Goal: Transaction & Acquisition: Obtain resource

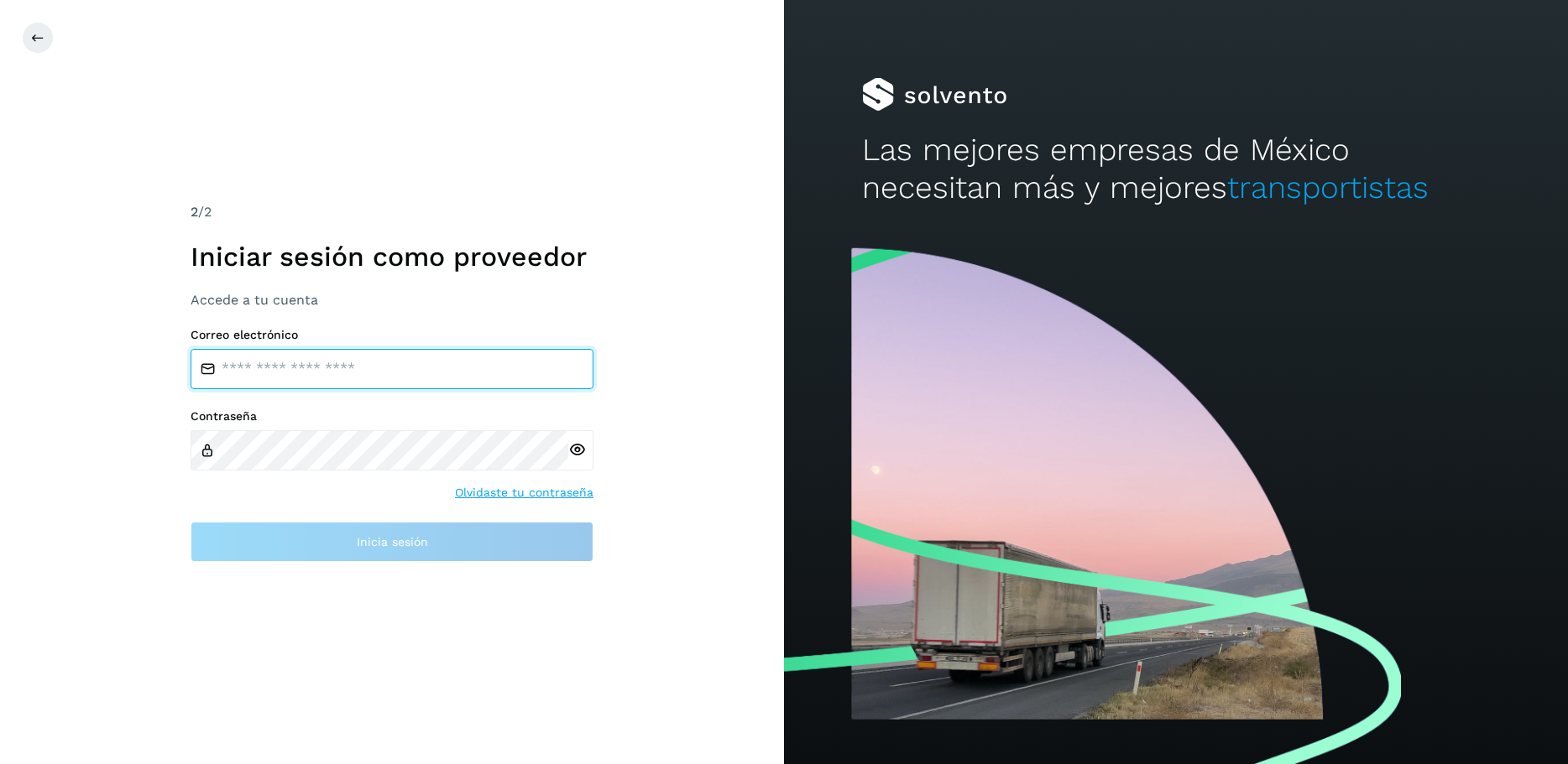
click at [403, 374] on input "email" at bounding box center [392, 369] width 403 height 40
type input "**********"
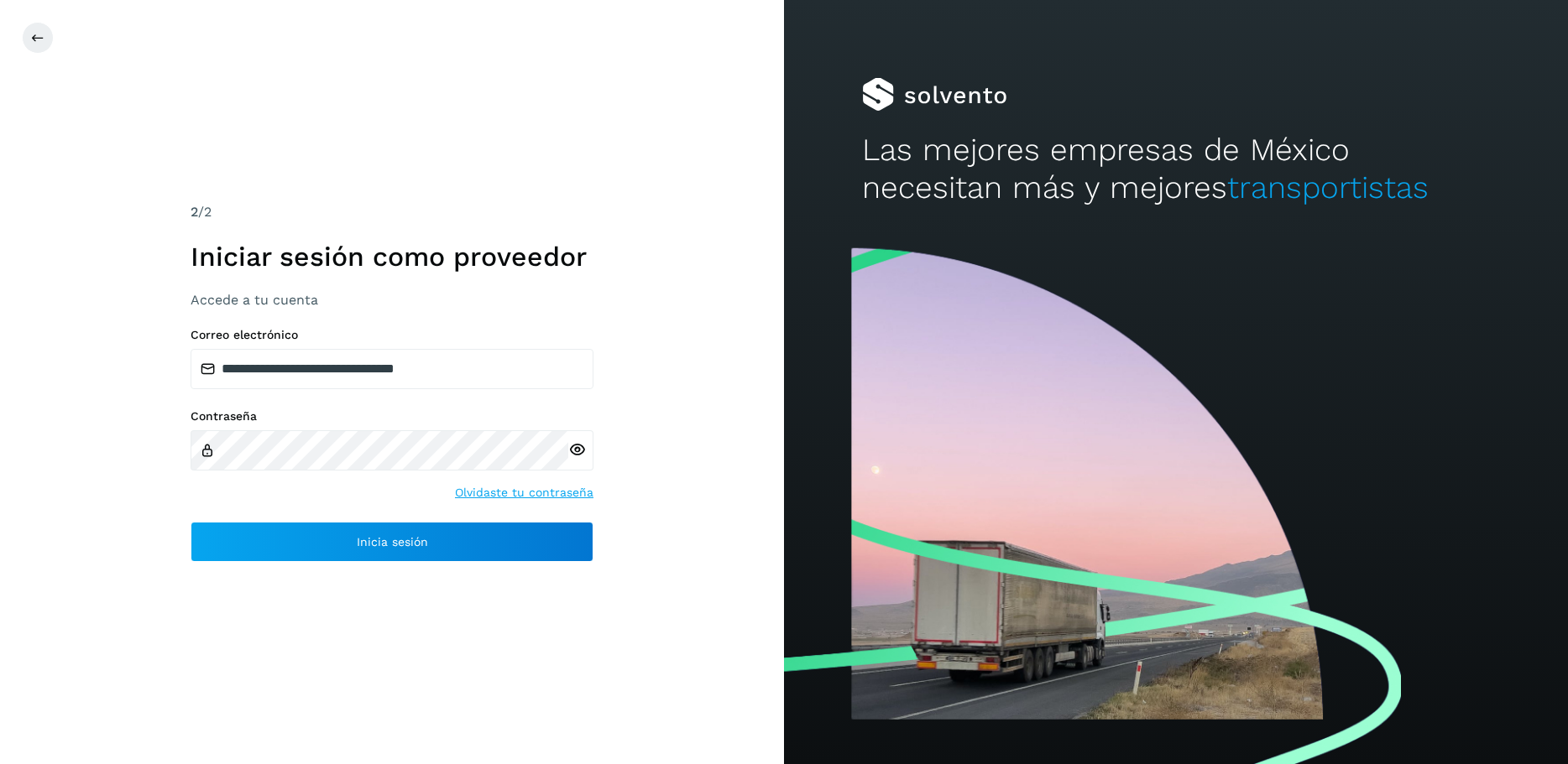
click at [580, 449] on icon at bounding box center [577, 449] width 18 height 18
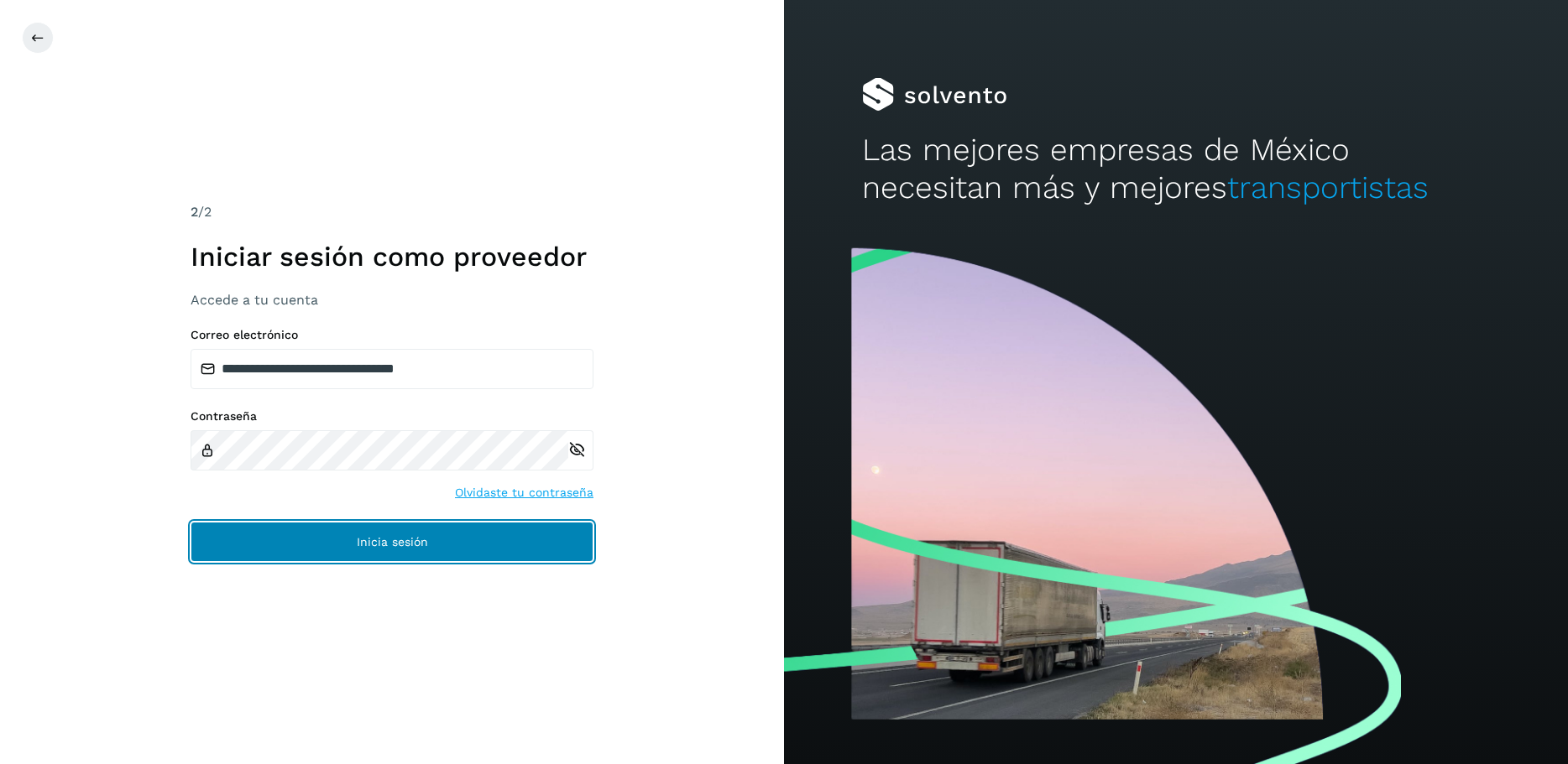
click at [384, 539] on span "Inicia sesión" at bounding box center [392, 542] width 71 height 12
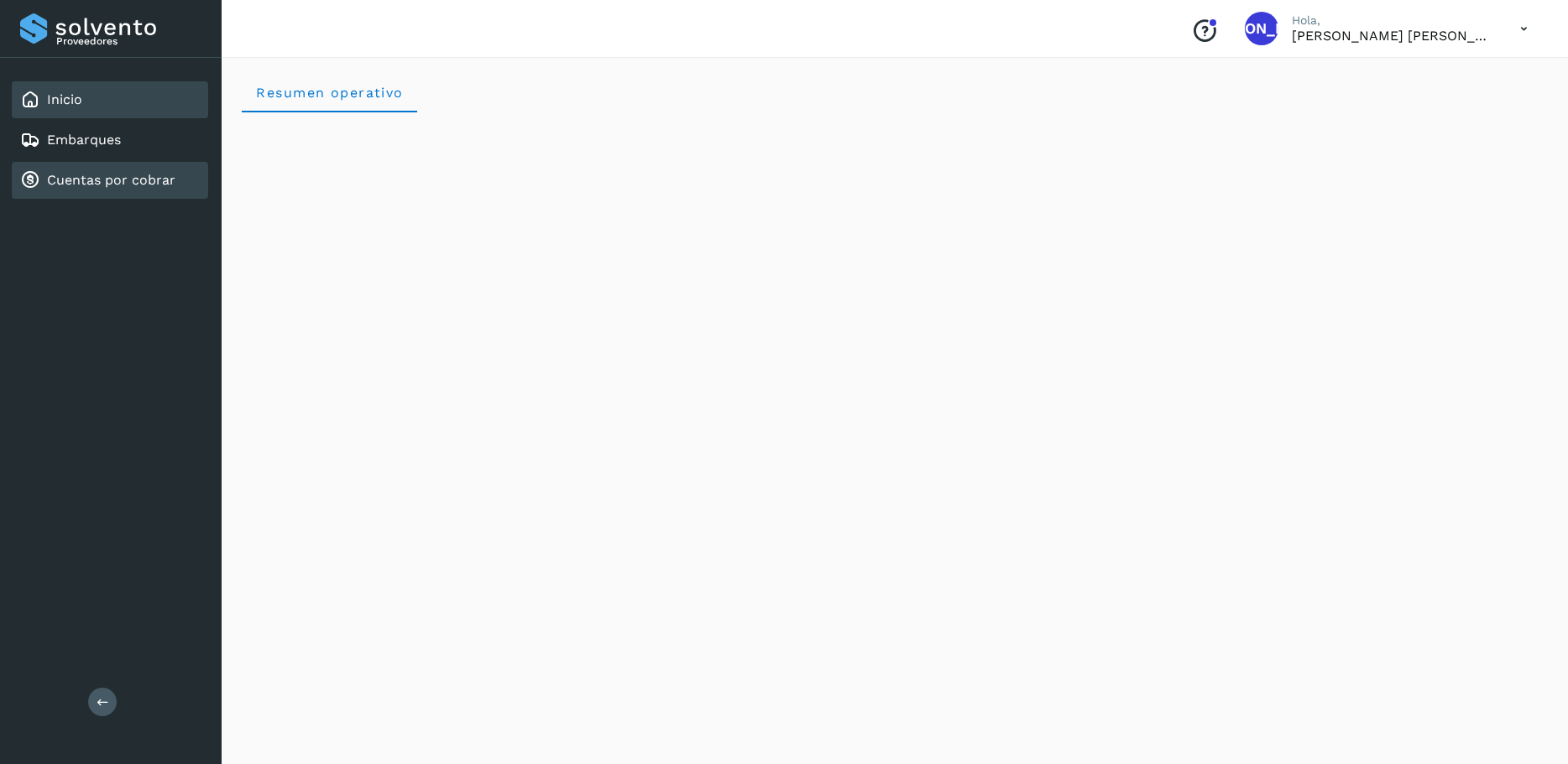
click at [99, 182] on link "Cuentas por cobrar" at bounding box center [110, 180] width 128 height 16
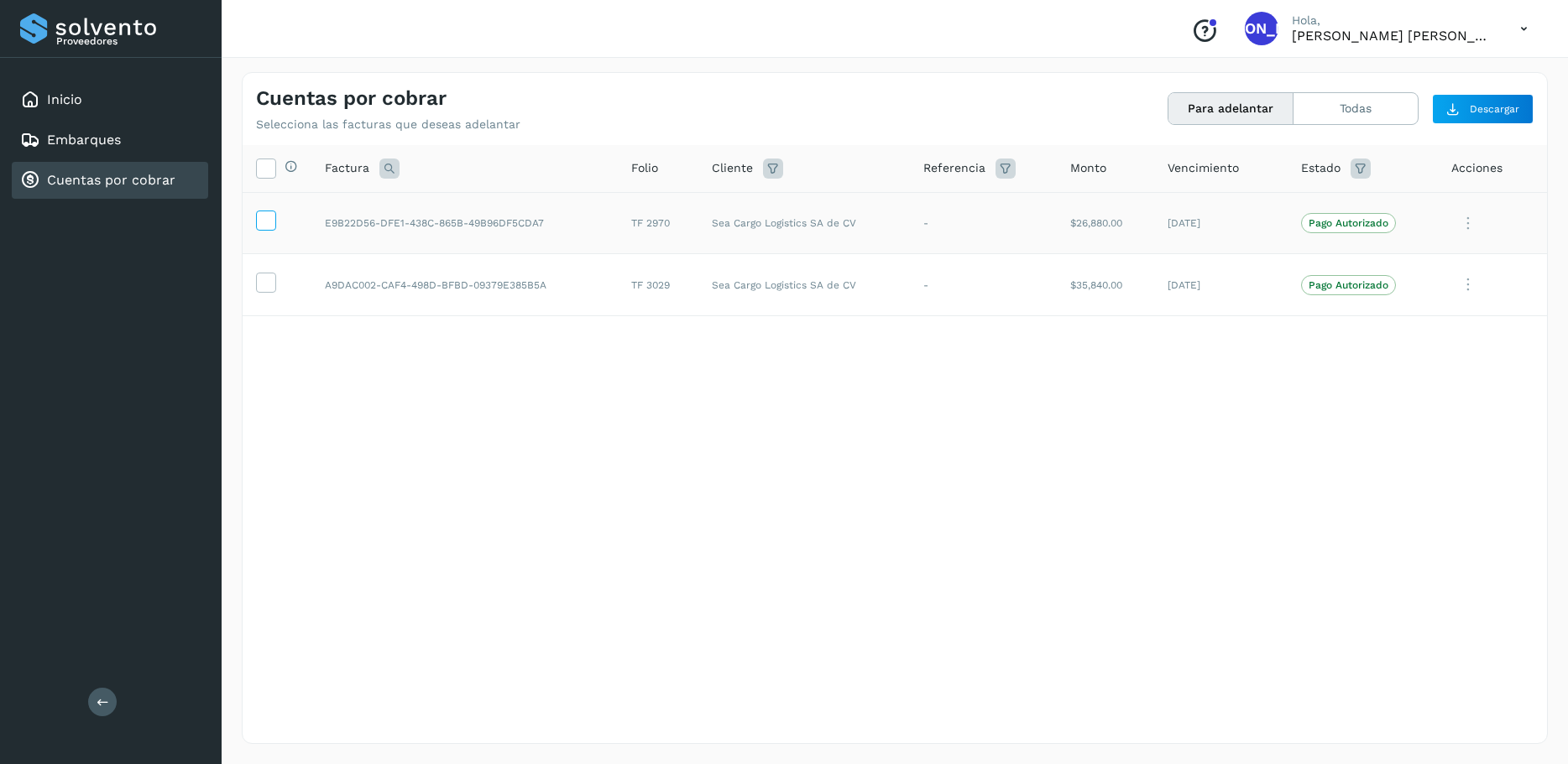
click at [267, 216] on icon at bounding box center [266, 219] width 18 height 18
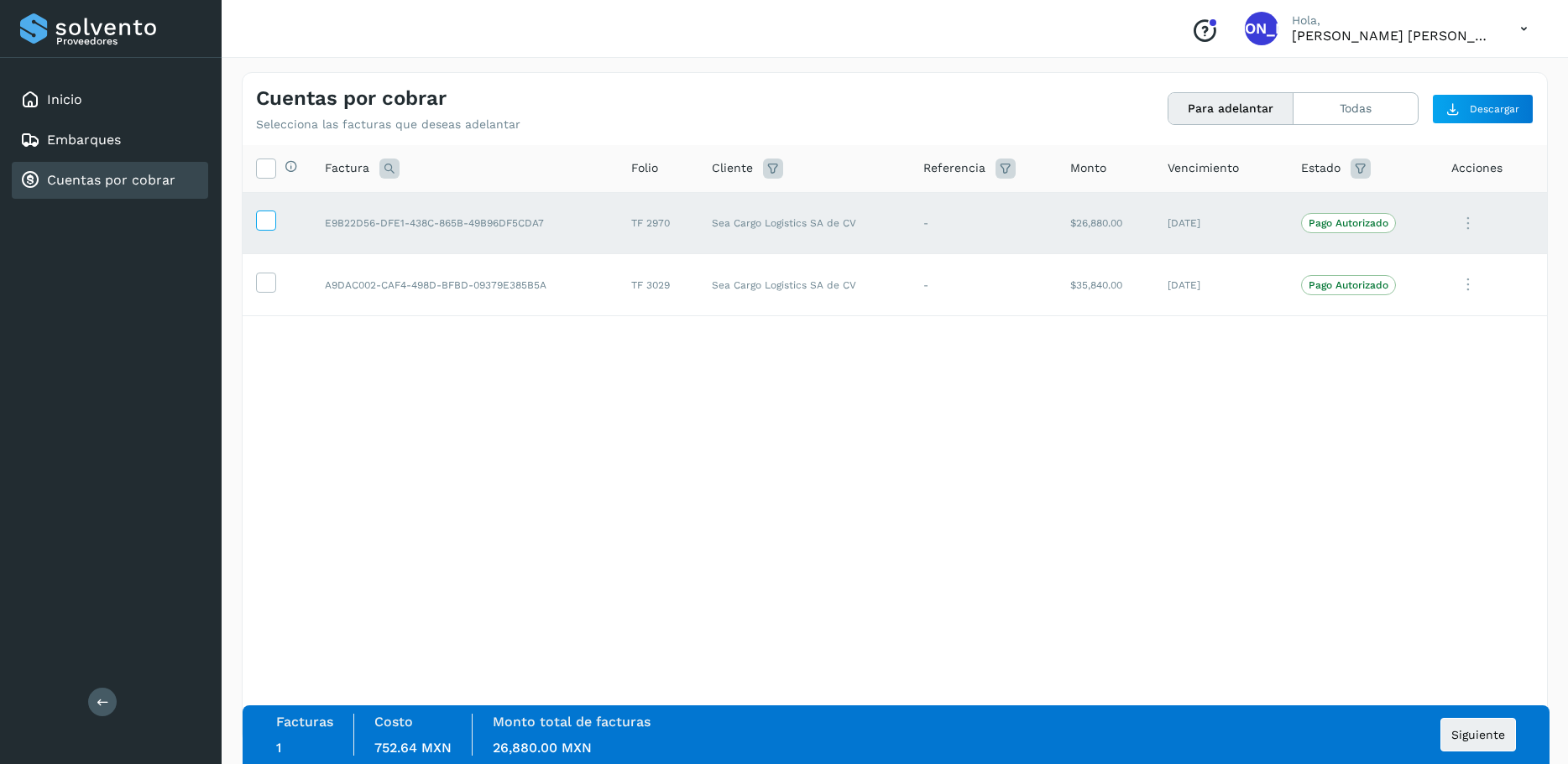
click at [260, 214] on icon at bounding box center [266, 219] width 18 height 18
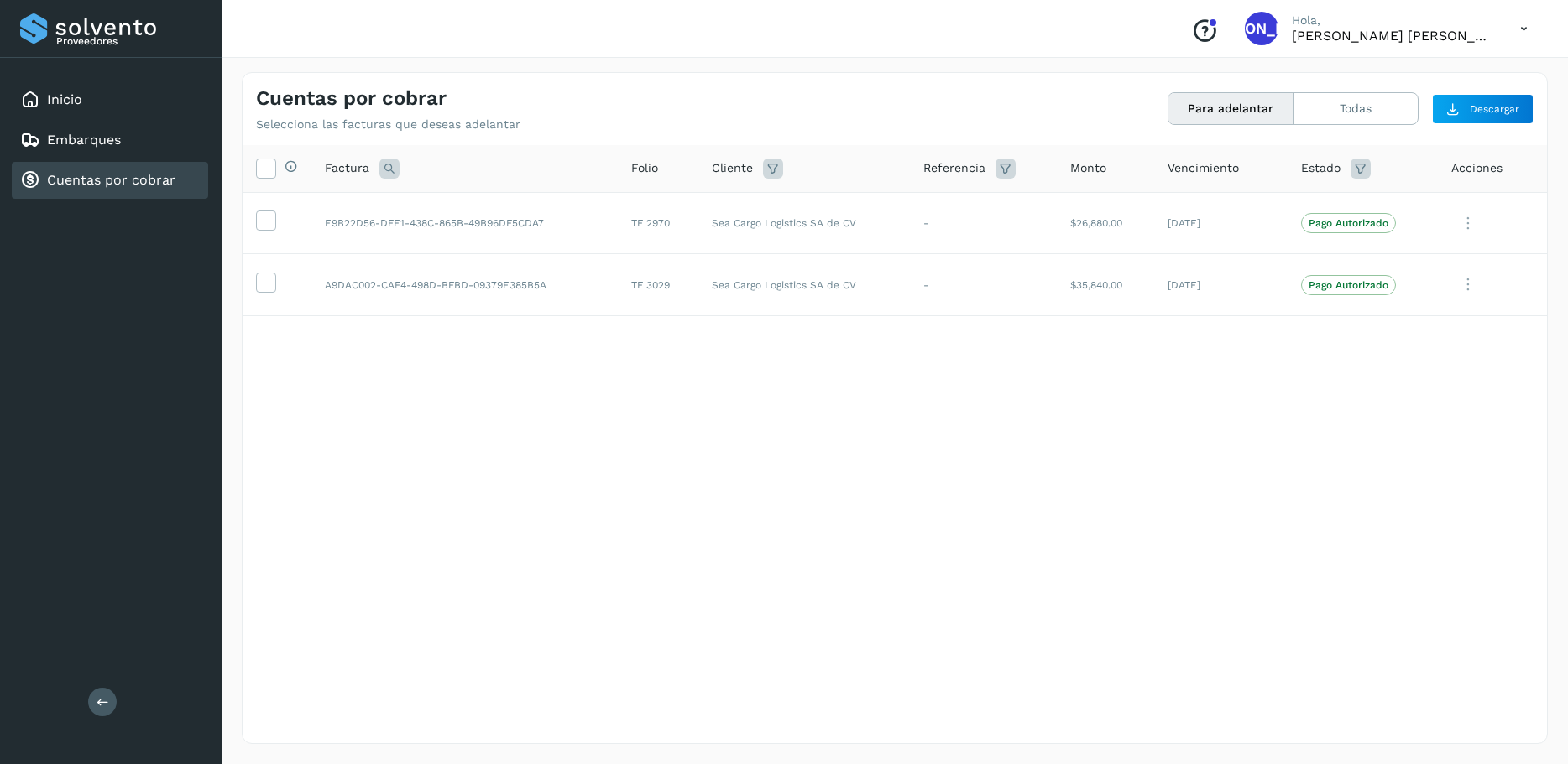
drag, startPoint x: 264, startPoint y: 278, endPoint x: 355, endPoint y: 411, distance: 161.2
click at [264, 278] on icon at bounding box center [266, 282] width 18 height 18
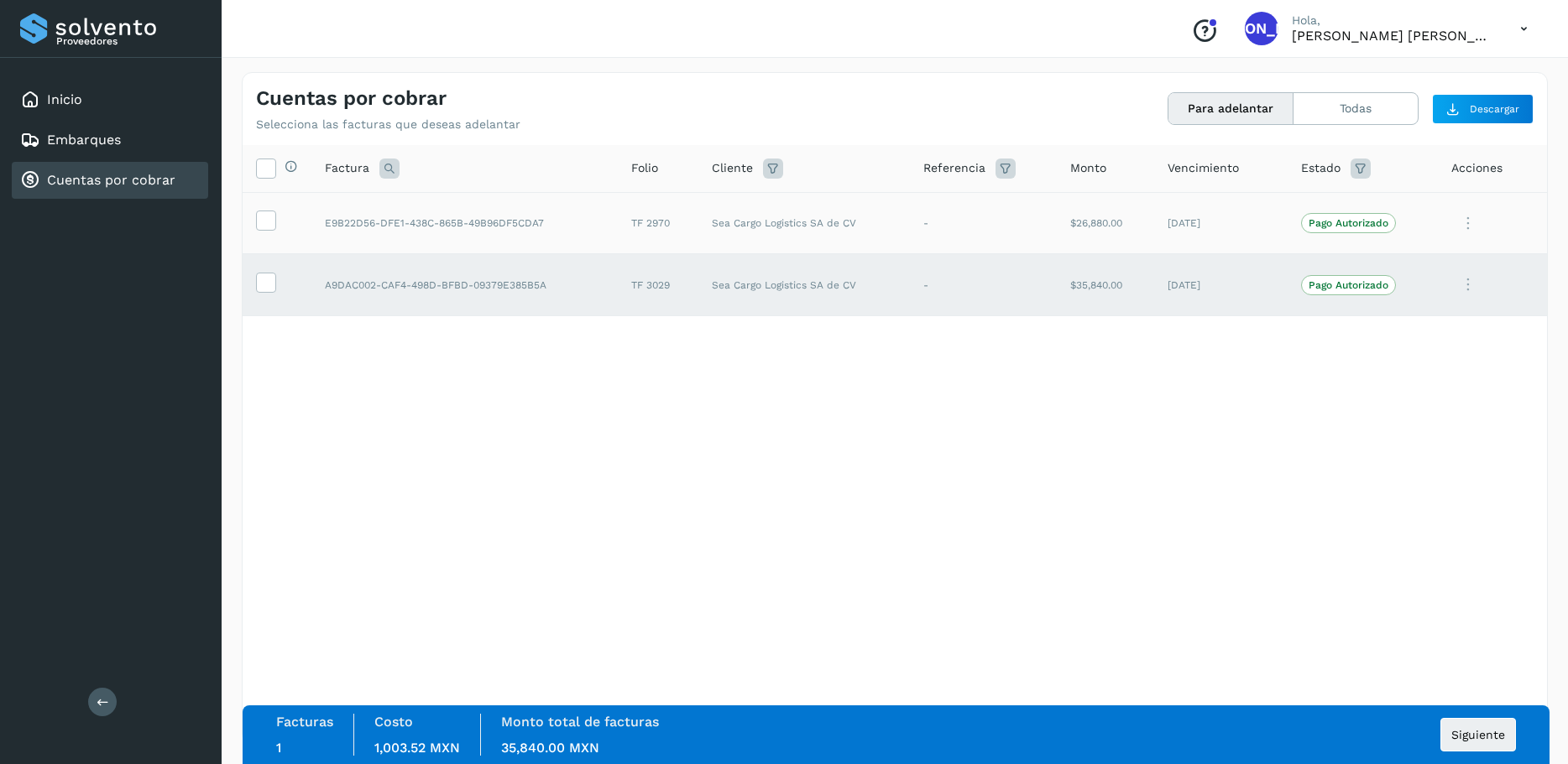
click at [260, 222] on icon at bounding box center [266, 219] width 18 height 18
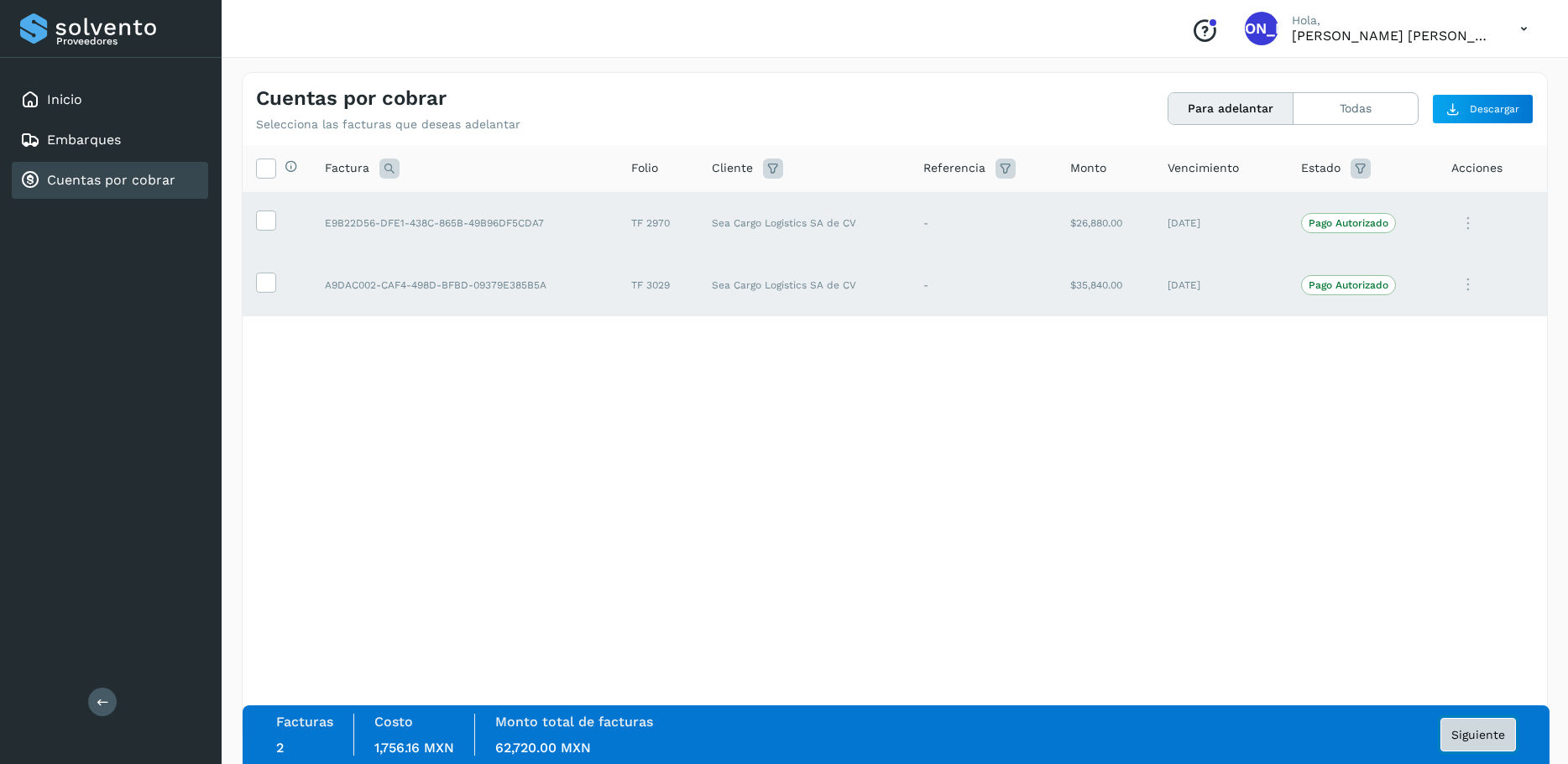
click at [1483, 729] on span "Siguiente" at bounding box center [1478, 735] width 53 height 12
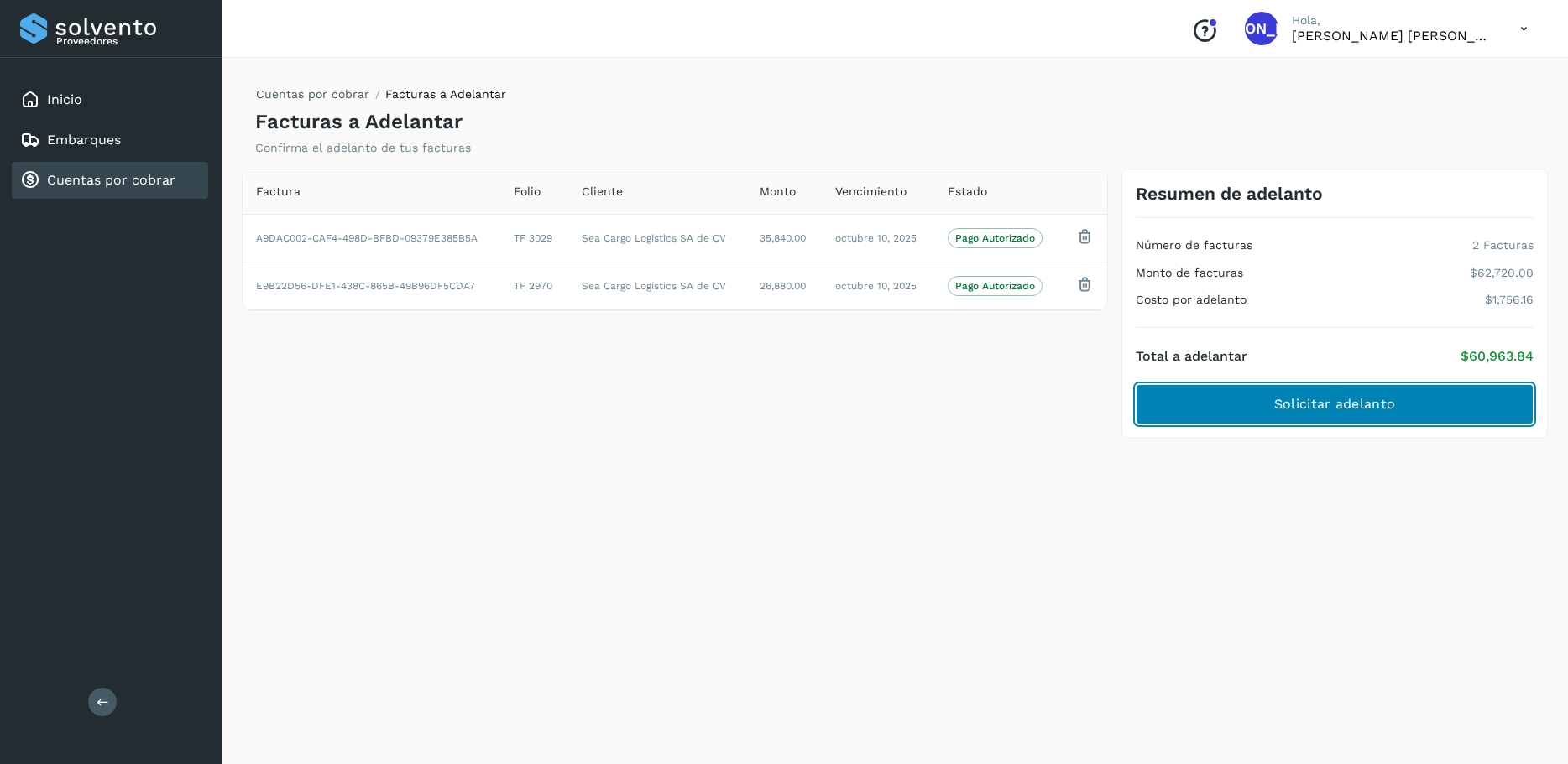
click at [1335, 402] on span "Solicitar adelanto" at bounding box center [1335, 404] width 120 height 19
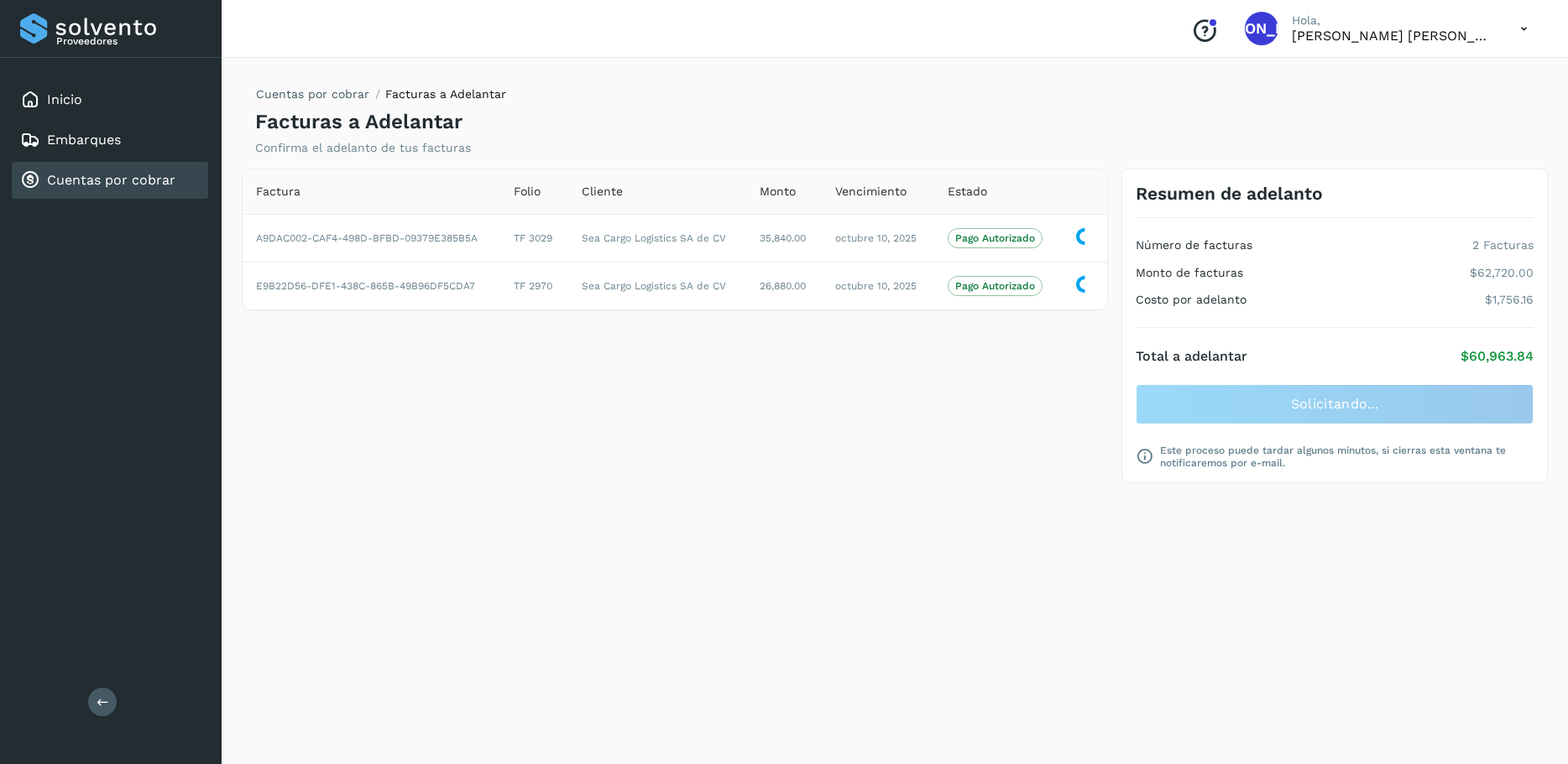
click at [911, 445] on div "Factura Folio Cliente Monto Vencimiento Estado A9DAC002-CAF4-498D-BFBD-09379E38…" at bounding box center [675, 326] width 880 height 315
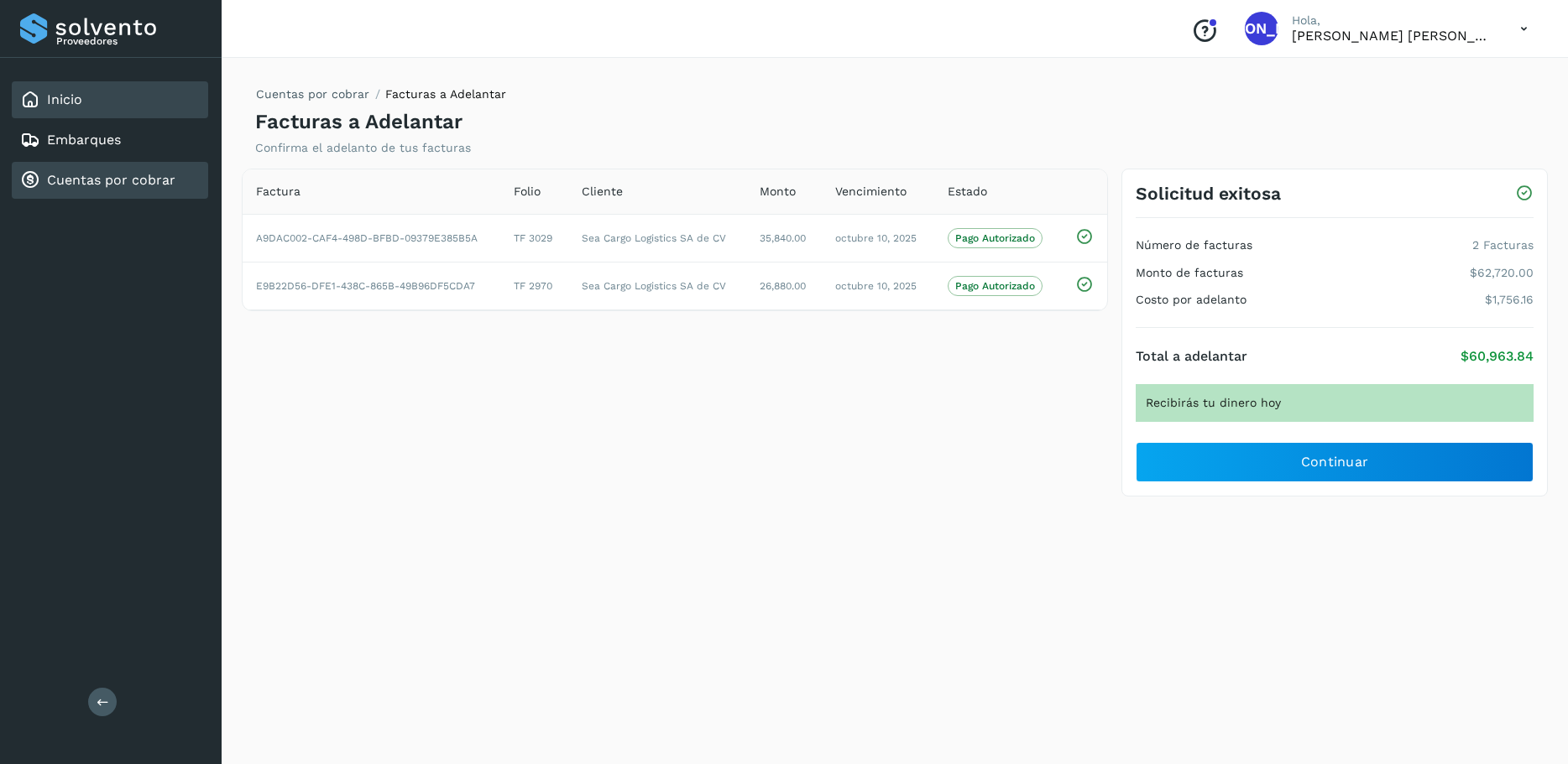
click at [76, 104] on link "Inicio" at bounding box center [64, 99] width 36 height 16
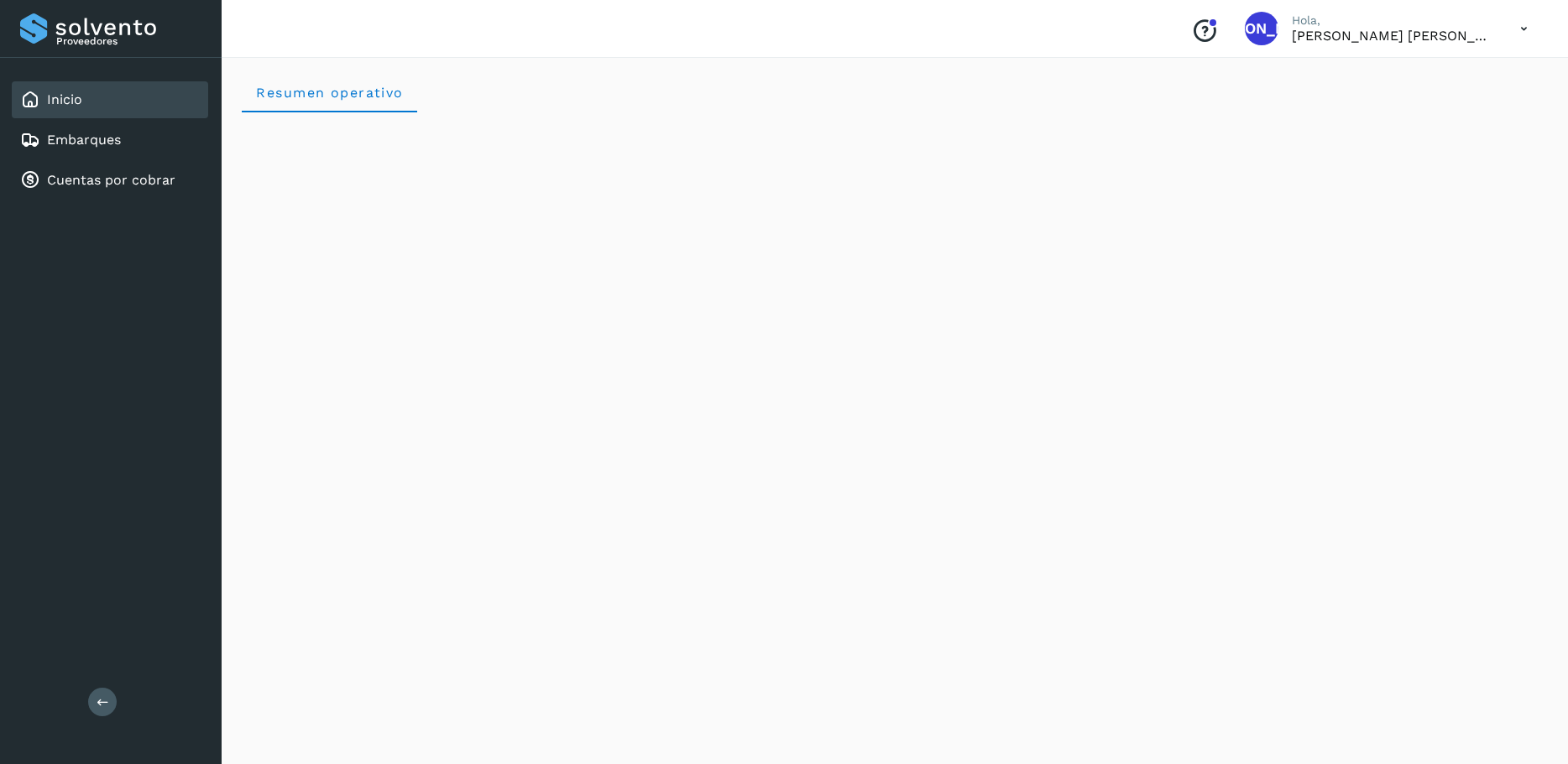
click at [1206, 31] on icon "Conoce nuestros beneficios" at bounding box center [1205, 31] width 27 height 27
click at [76, 179] on link "Cuentas por cobrar" at bounding box center [110, 180] width 128 height 16
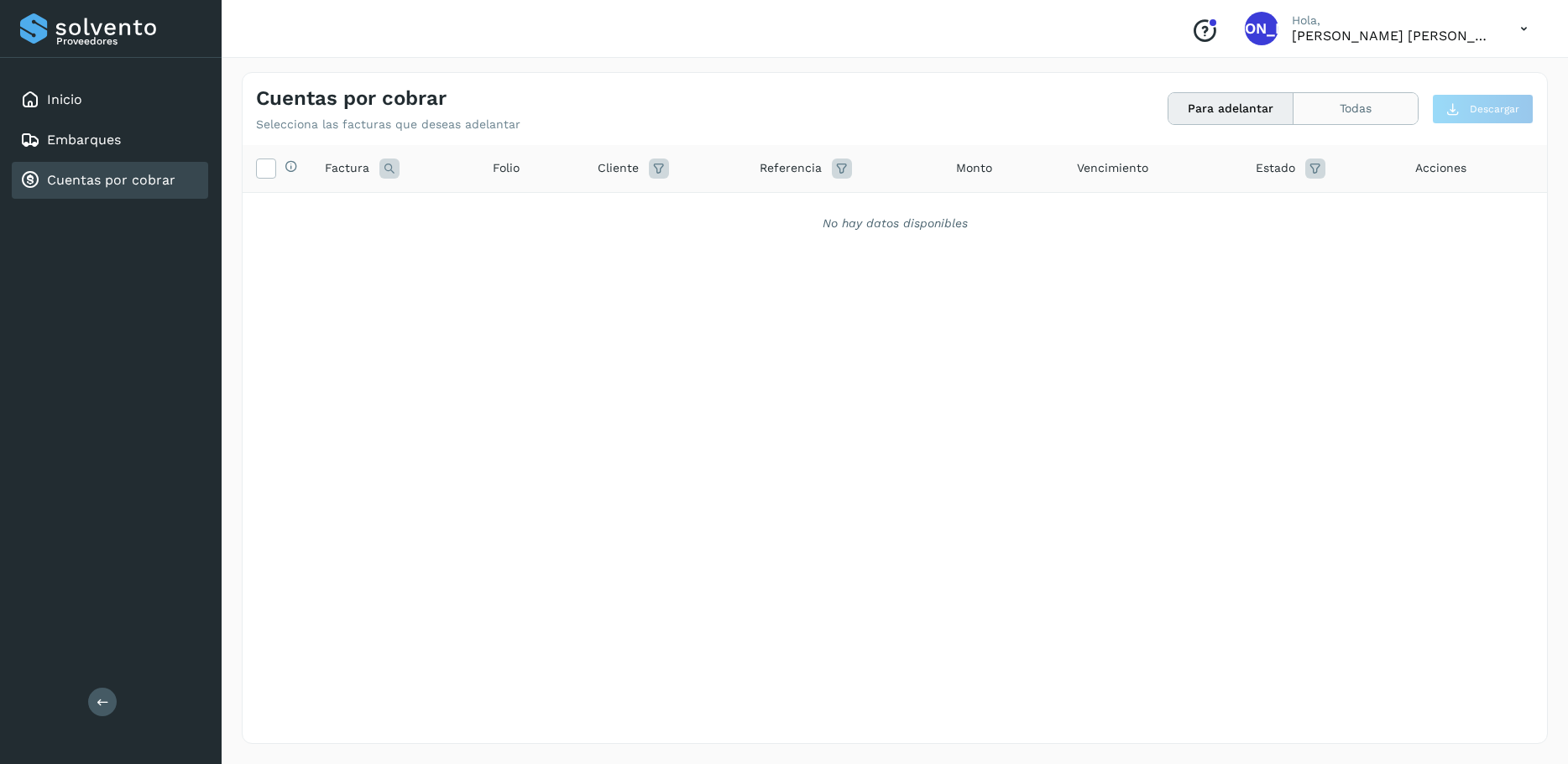
click at [1348, 109] on button "Todas" at bounding box center [1356, 109] width 124 height 31
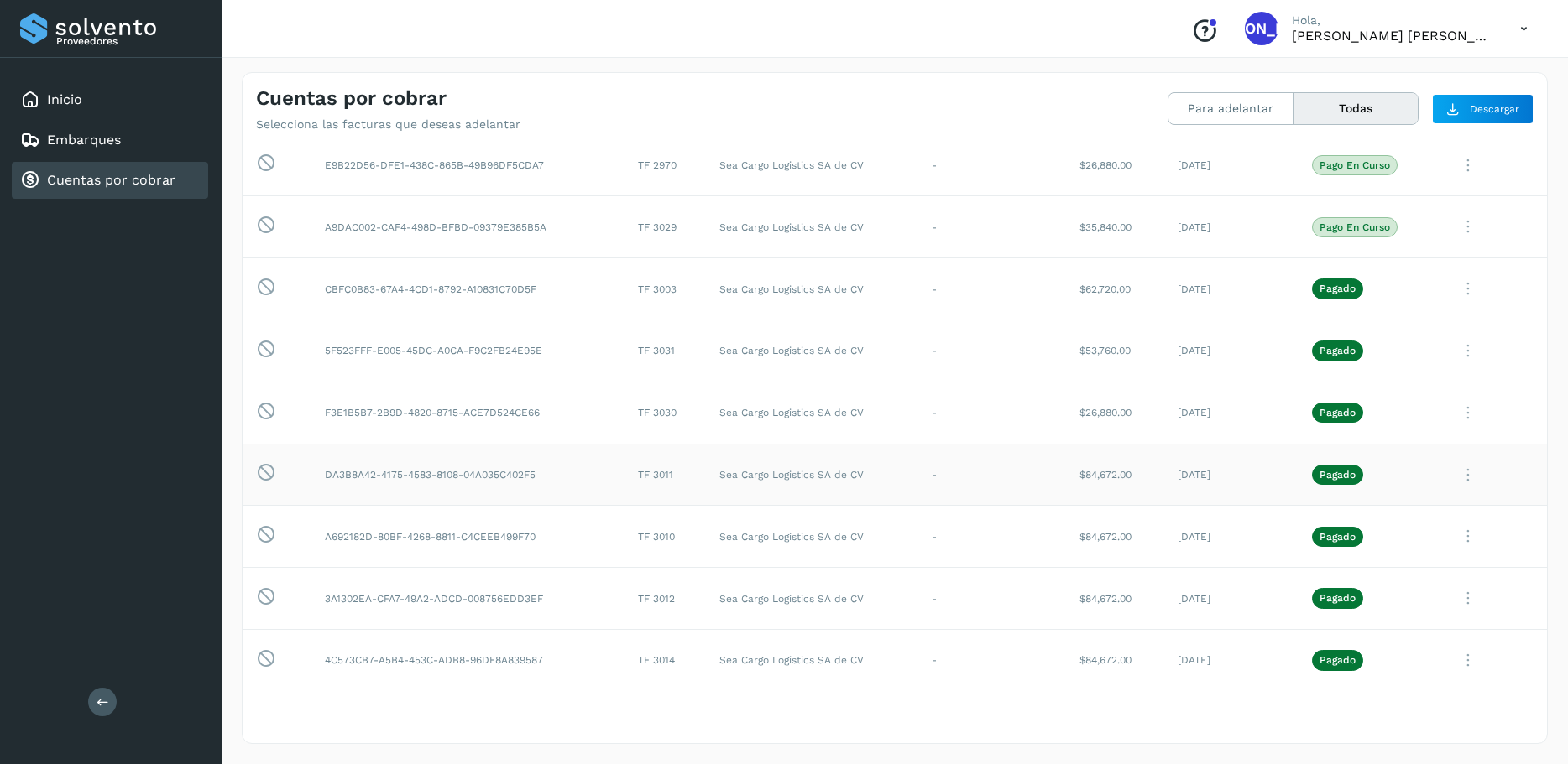
scroll to position [59, 0]
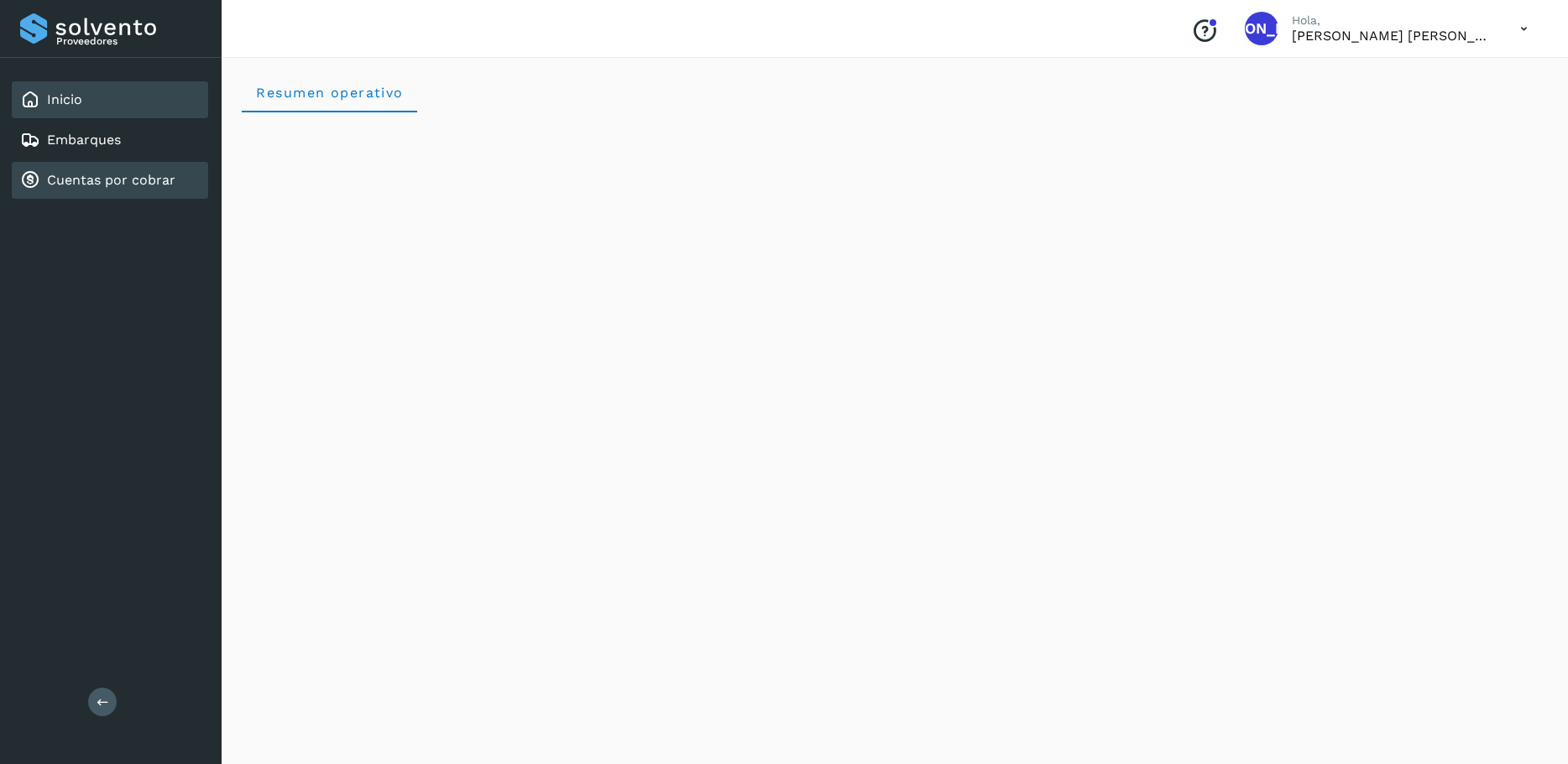
click at [118, 183] on link "Cuentas por cobrar" at bounding box center [110, 180] width 128 height 16
